Goal: Task Accomplishment & Management: Use online tool/utility

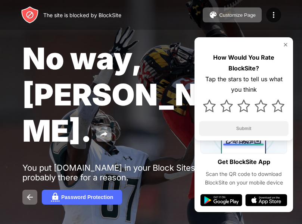
click at [288, 42] on img at bounding box center [285, 45] width 6 height 6
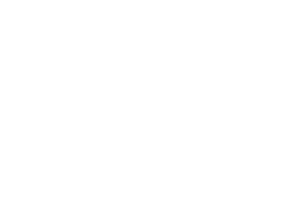
click at [69, 3] on html at bounding box center [151, 1] width 302 height 3
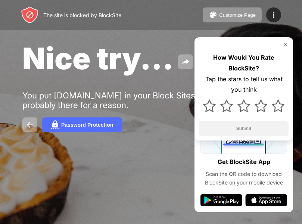
click at [69, 137] on div "Nice try... You put youtube.com in your Block Sites list. It’s probably there f…" at bounding box center [151, 86] width 302 height 173
click at [221, 16] on div "Customize Page" at bounding box center [237, 15] width 37 height 6
